Goal: Task Accomplishment & Management: Use online tool/utility

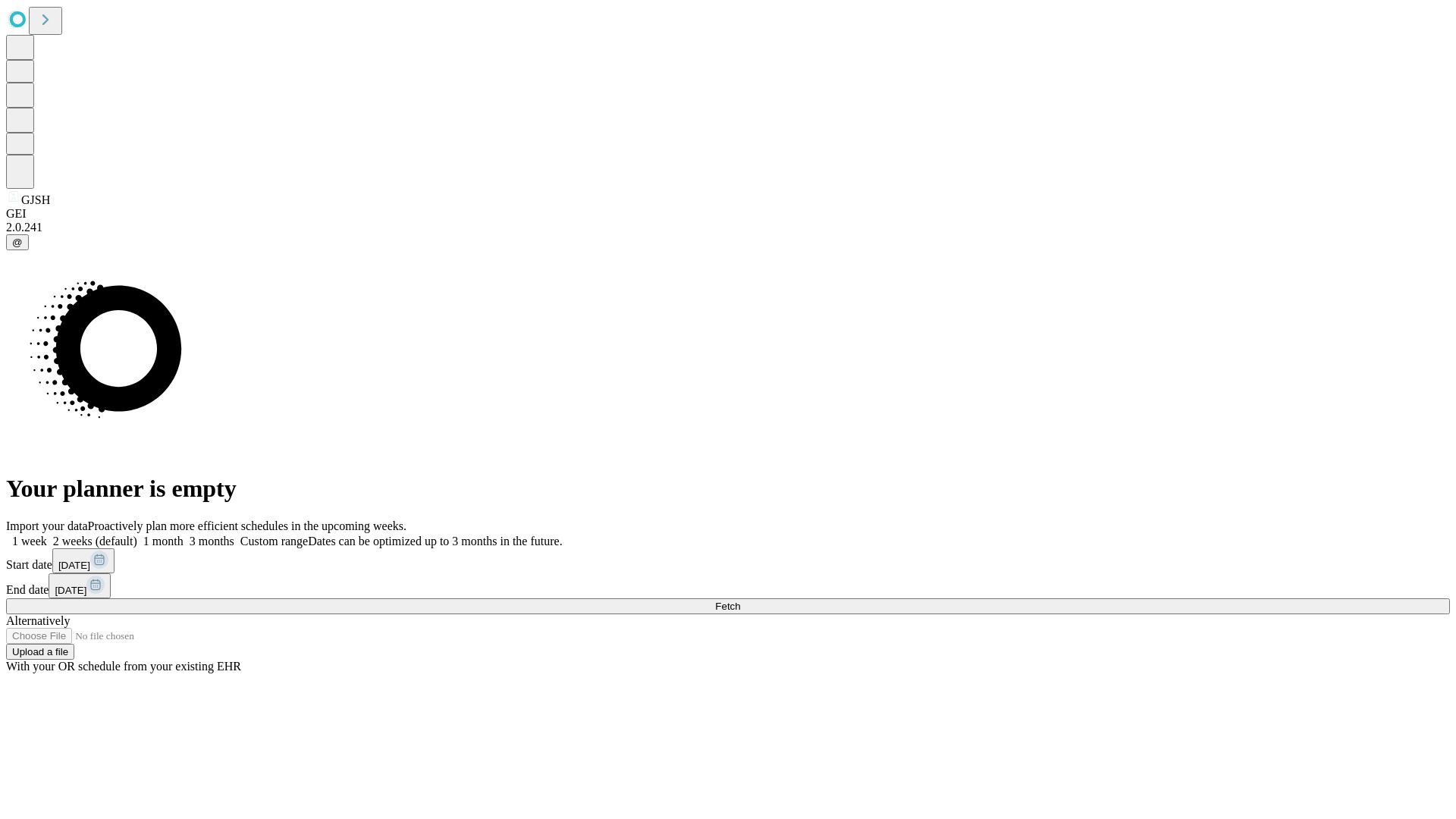
click at [740, 600] on span "Fetch" at bounding box center [728, 606] width 25 height 11
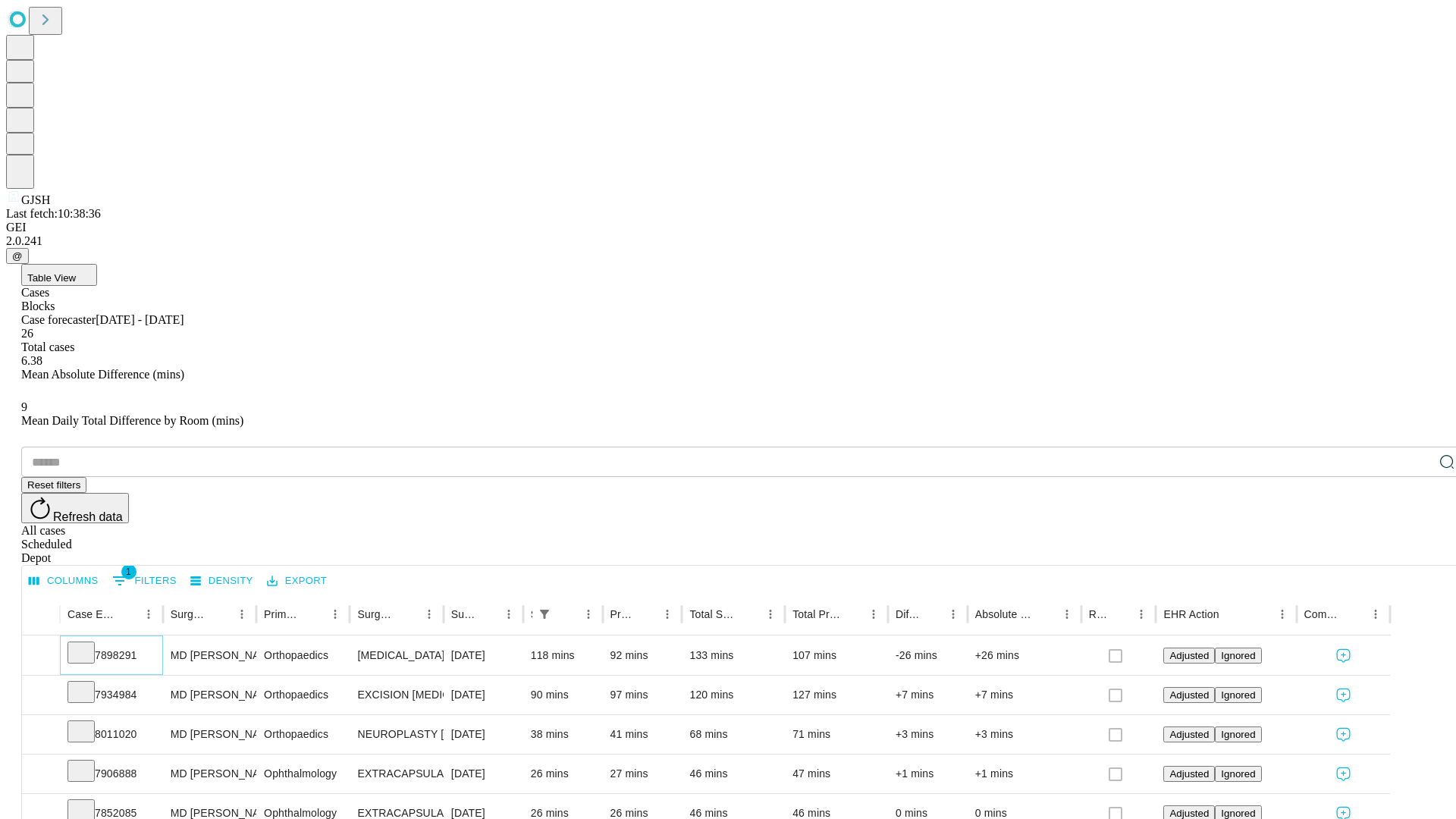
click at [89, 644] on icon at bounding box center [81, 651] width 15 height 15
